Goal: Task Accomplishment & Management: Manage account settings

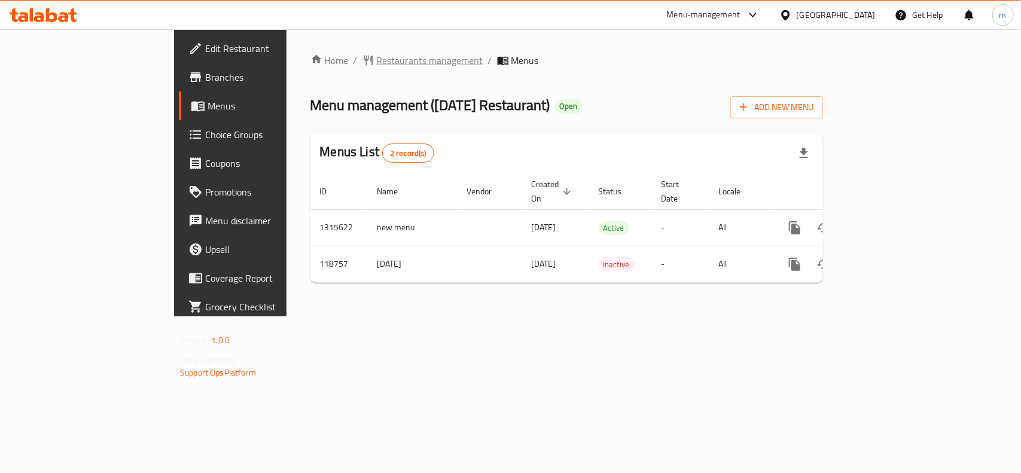
click at [377, 55] on span "Restaurants management" at bounding box center [430, 60] width 106 height 14
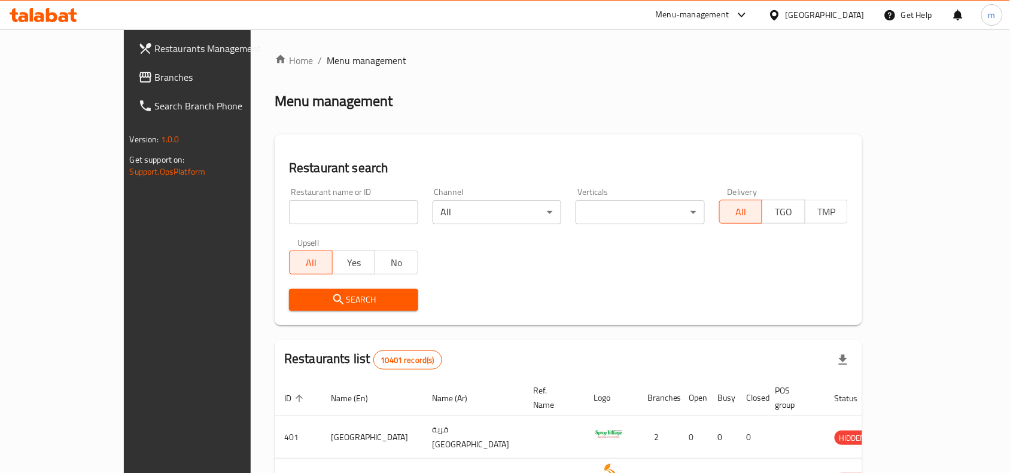
click at [289, 213] on input "search" at bounding box center [353, 212] width 129 height 24
paste input "606439"
type input "606439"
click button "Search" at bounding box center [353, 300] width 129 height 22
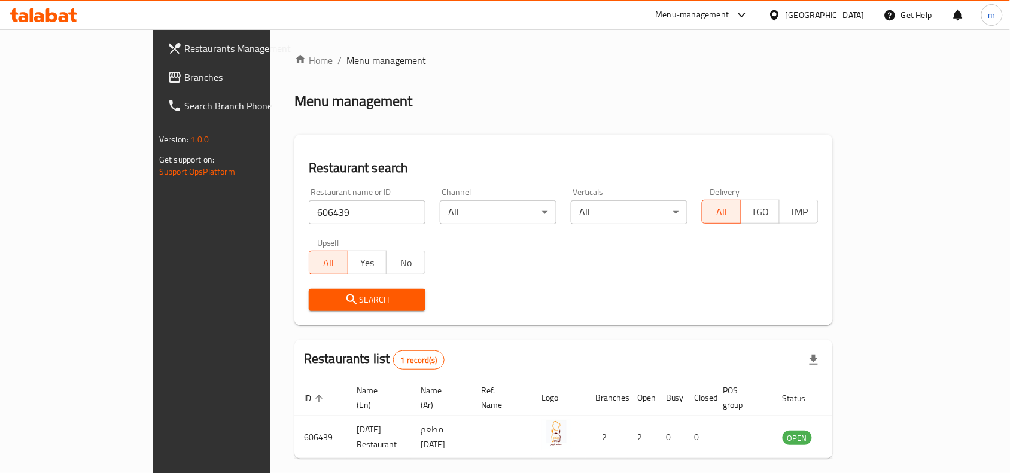
click at [850, 20] on div "[GEOGRAPHIC_DATA]" at bounding box center [824, 14] width 79 height 13
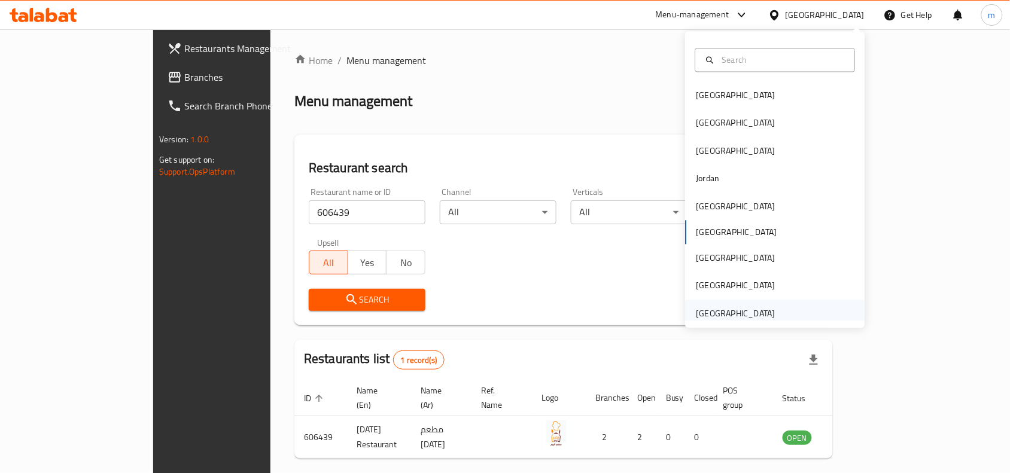
click at [746, 311] on div "[GEOGRAPHIC_DATA]" at bounding box center [735, 313] width 79 height 13
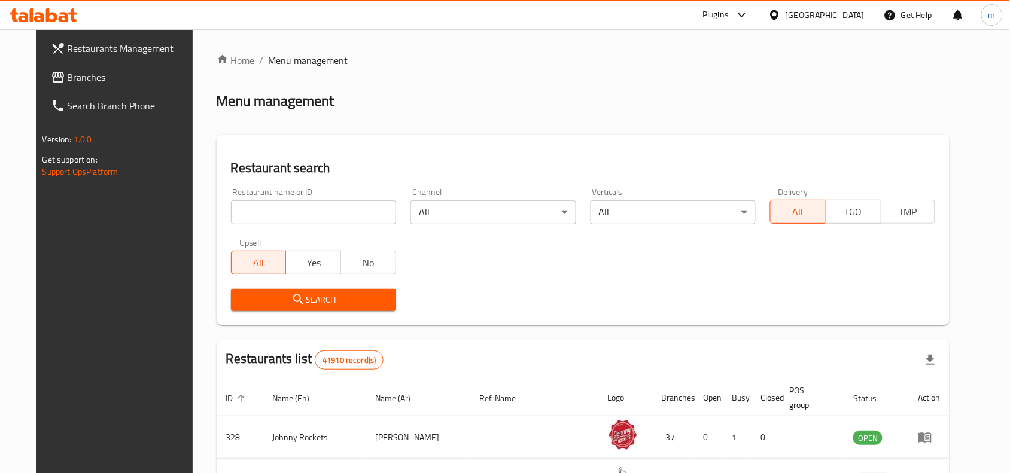
click at [68, 78] on span "Branches" at bounding box center [132, 77] width 128 height 14
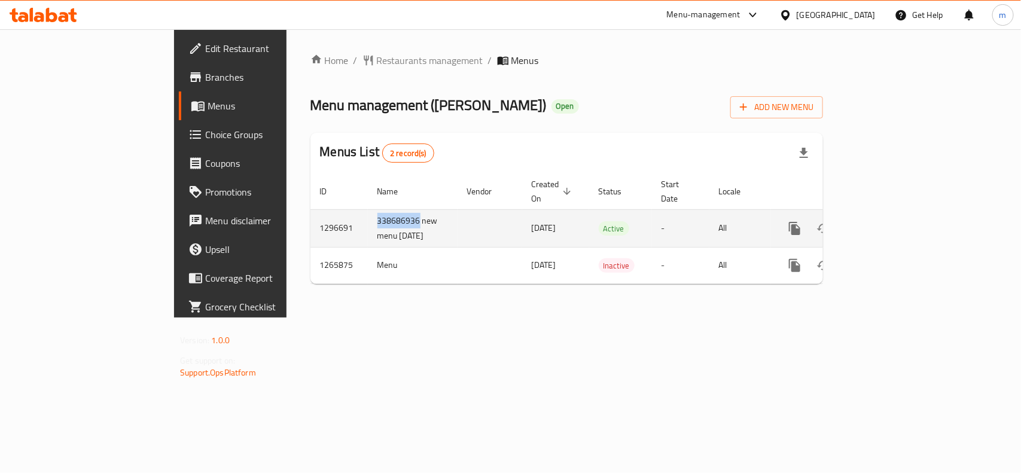
drag, startPoint x: 300, startPoint y: 208, endPoint x: 246, endPoint y: 205, distance: 53.9
click at [310, 209] on tr "1296691 338686936 new menu 6-23- 3025 23/06/2025 Active - All" at bounding box center [607, 228] width 594 height 38
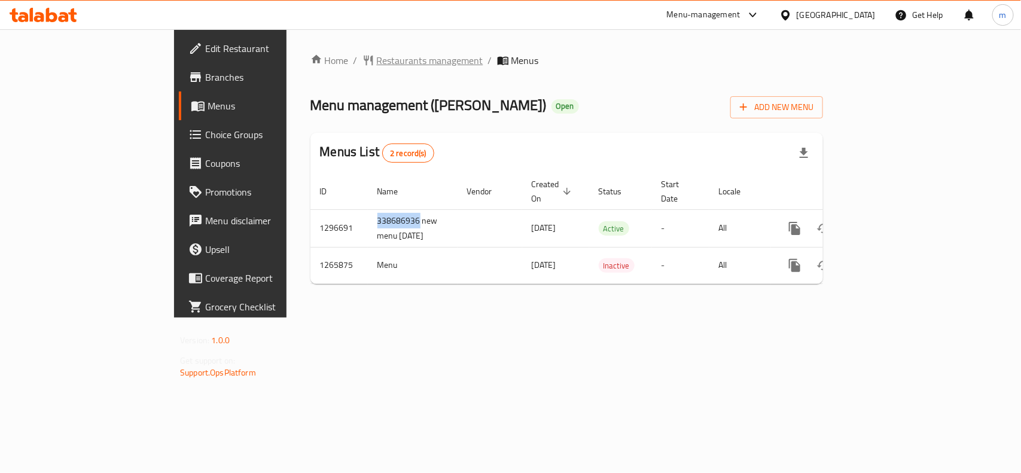
click at [377, 63] on span "Restaurants management" at bounding box center [430, 60] width 106 height 14
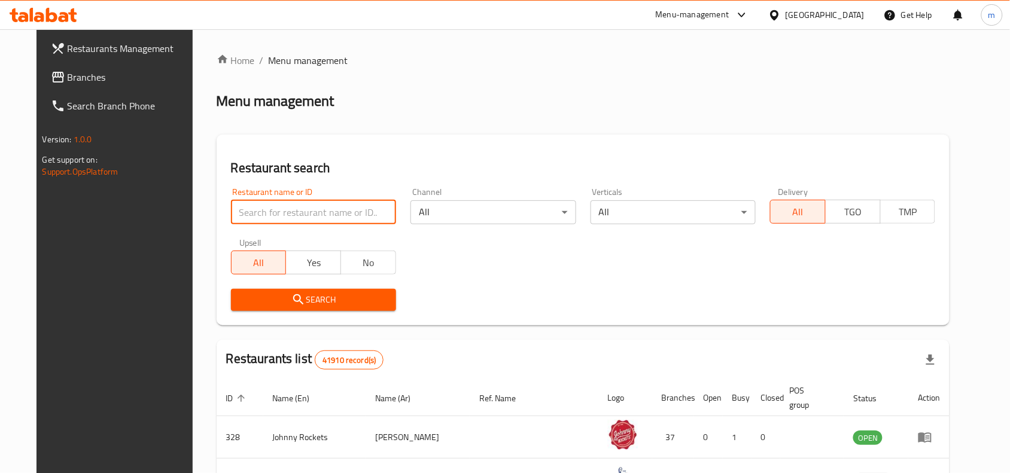
click at [231, 208] on input "search" at bounding box center [313, 212] width 165 height 24
paste input "687010"
type input "687010"
click button "Search" at bounding box center [313, 300] width 165 height 22
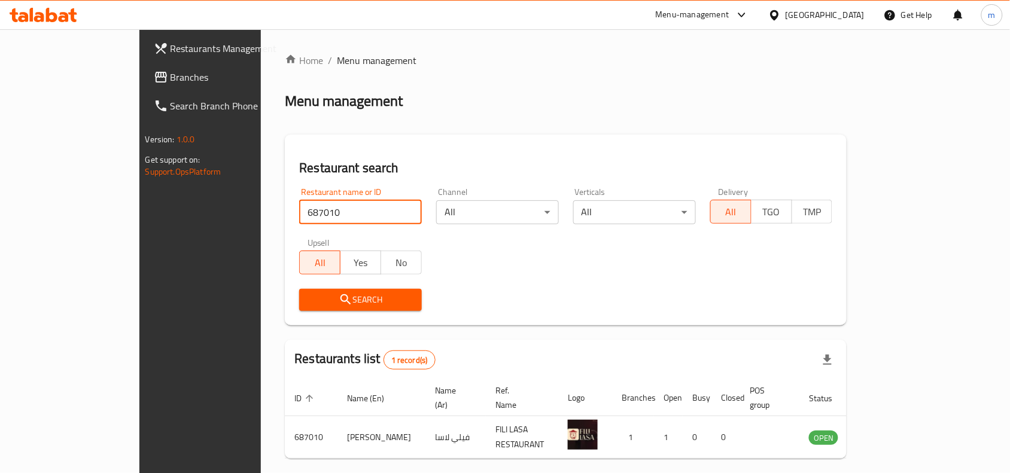
click at [144, 69] on link "Branches" at bounding box center [226, 77] width 164 height 29
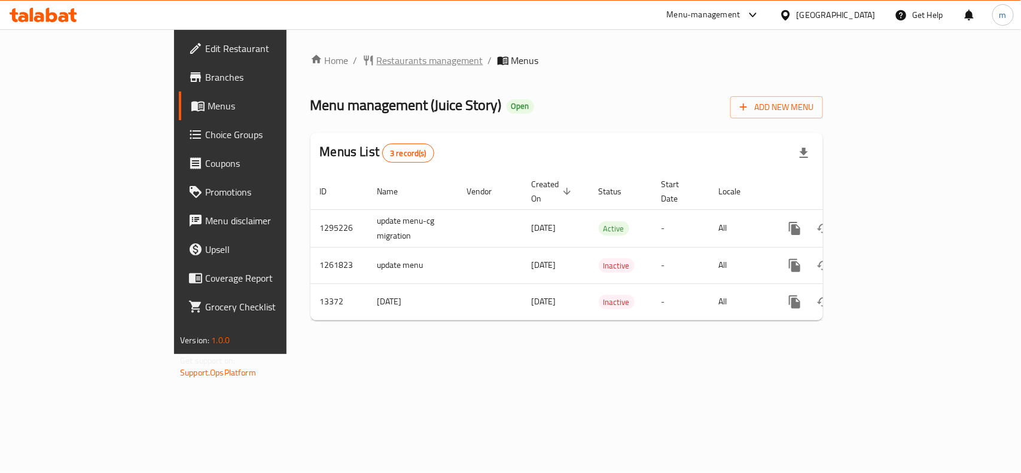
click at [377, 55] on span "Restaurants management" at bounding box center [430, 60] width 106 height 14
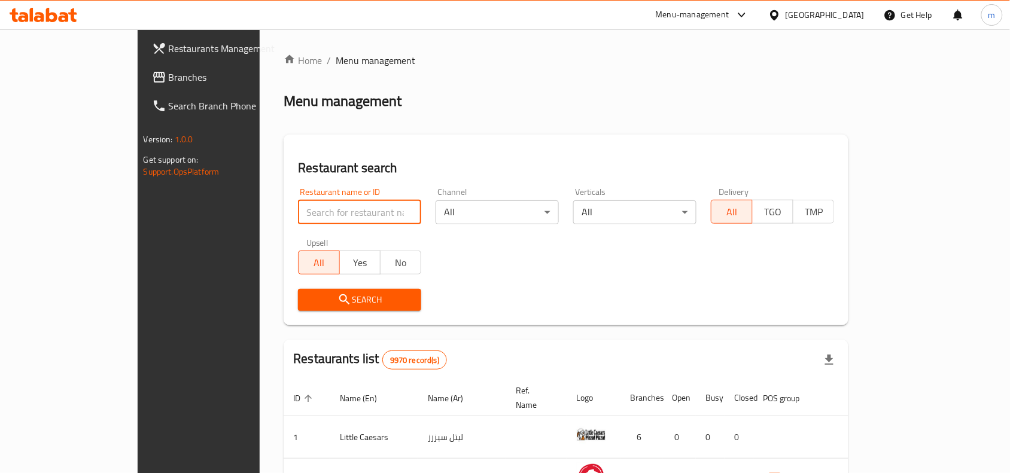
click at [298, 221] on input "search" at bounding box center [359, 212] width 123 height 24
type input "8171"
click button "Search" at bounding box center [359, 300] width 123 height 22
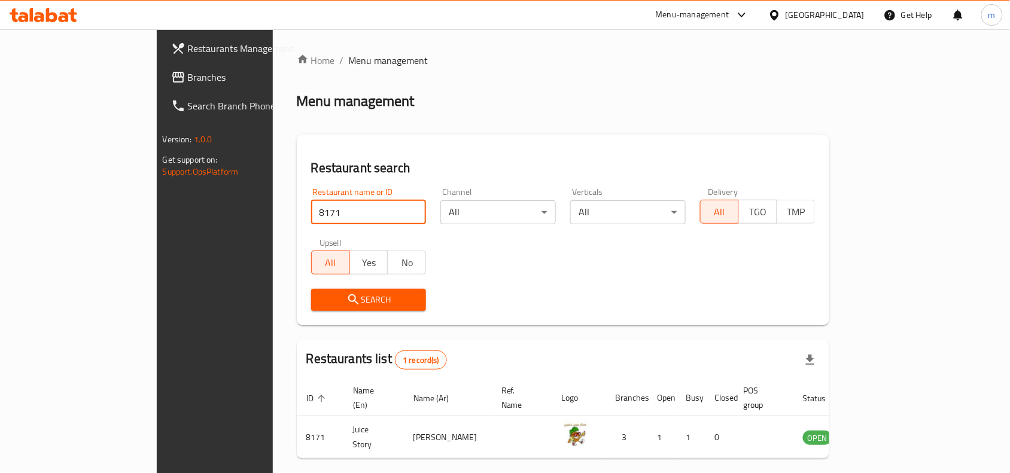
click at [188, 77] on span "Branches" at bounding box center [252, 77] width 128 height 14
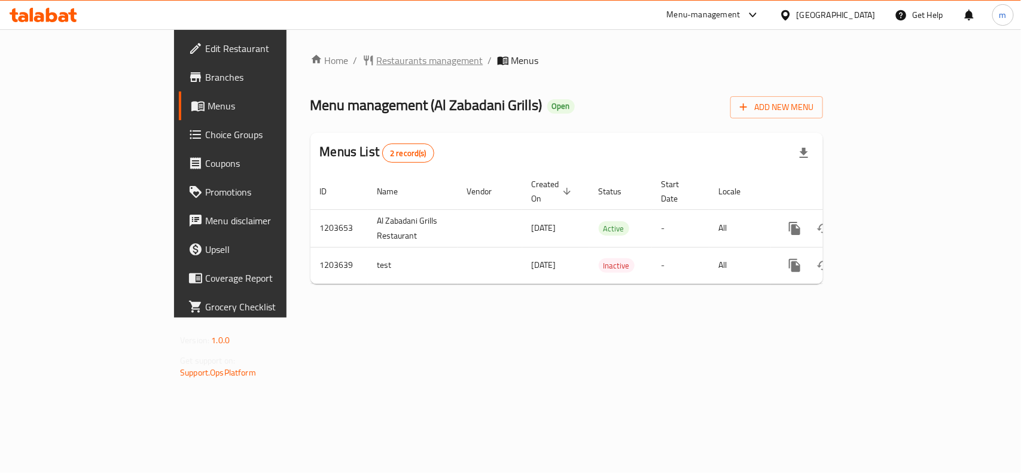
click at [377, 61] on span "Restaurants management" at bounding box center [430, 60] width 106 height 14
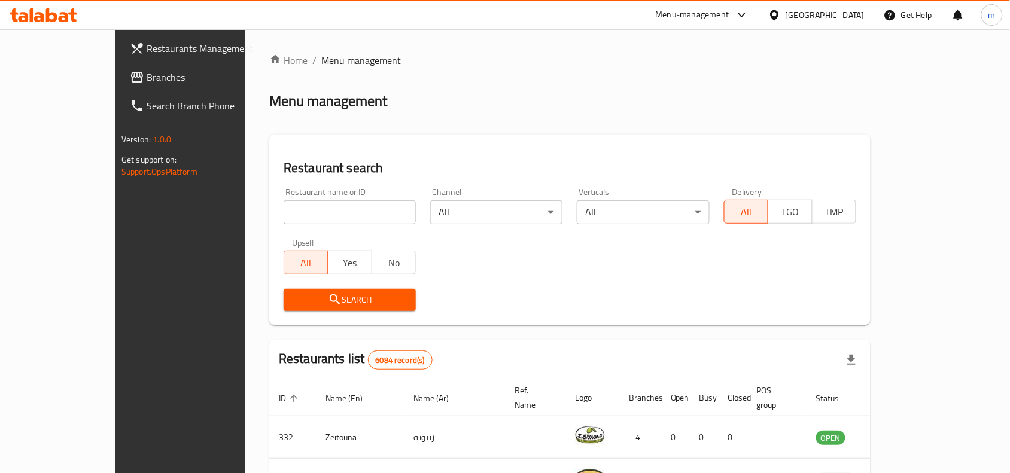
click at [294, 217] on input "search" at bounding box center [349, 212] width 132 height 24
paste input "669684"
type input "669684"
click button "Search" at bounding box center [349, 300] width 132 height 22
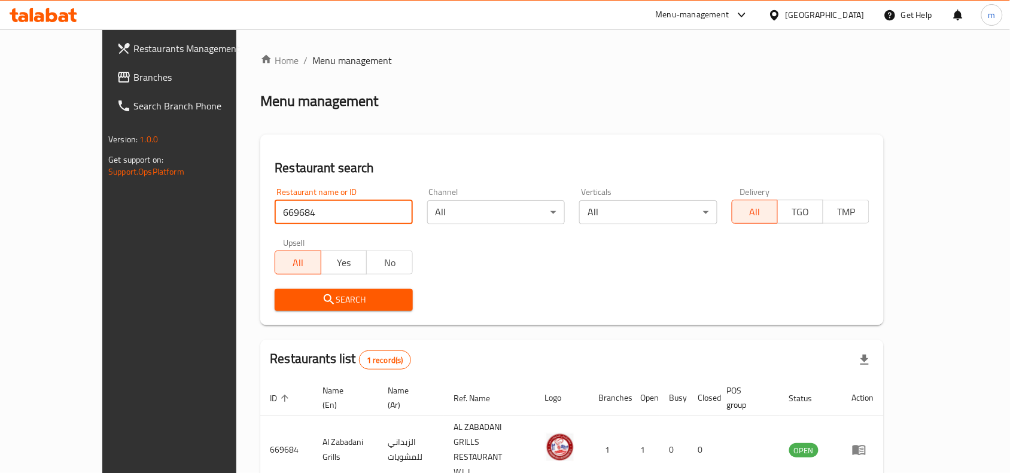
click at [133, 70] on span "Branches" at bounding box center [197, 77] width 128 height 14
